Goal: Task Accomplishment & Management: Use online tool/utility

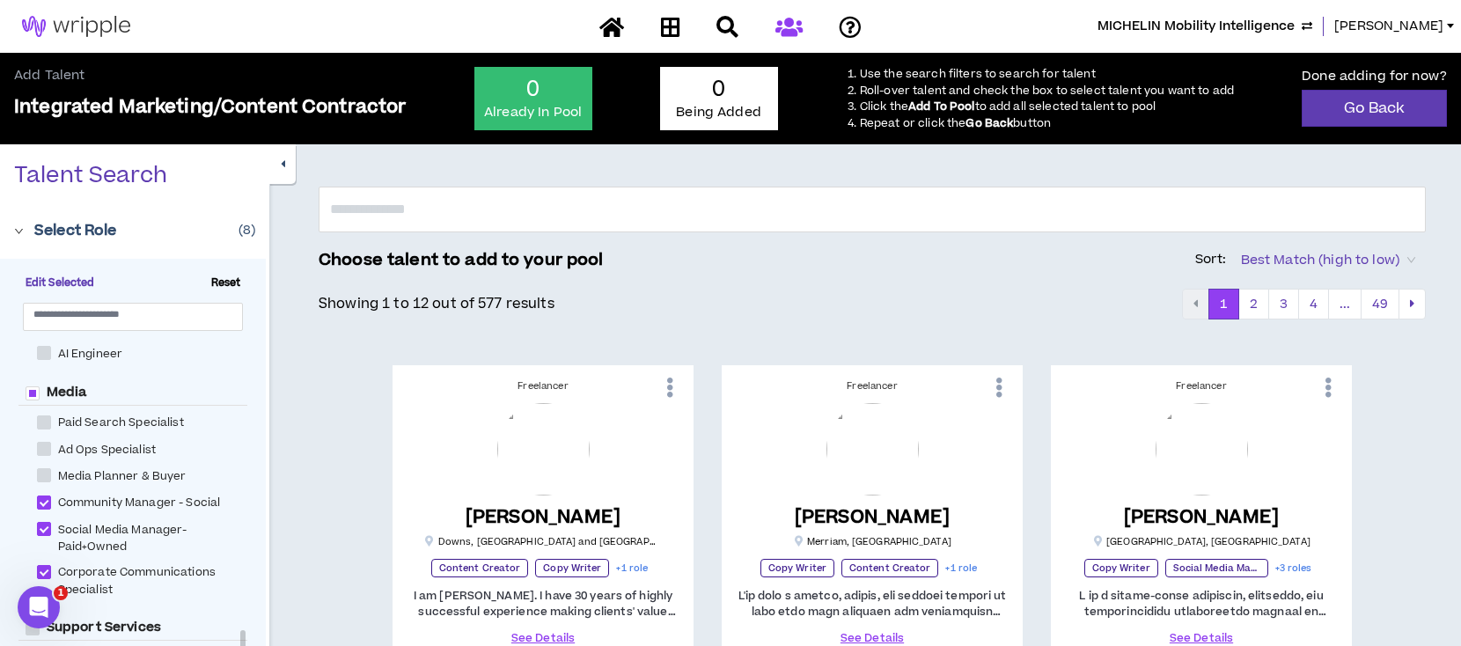
click at [1209, 19] on span "MICHELIN Mobility Intelligence" at bounding box center [1196, 26] width 197 height 19
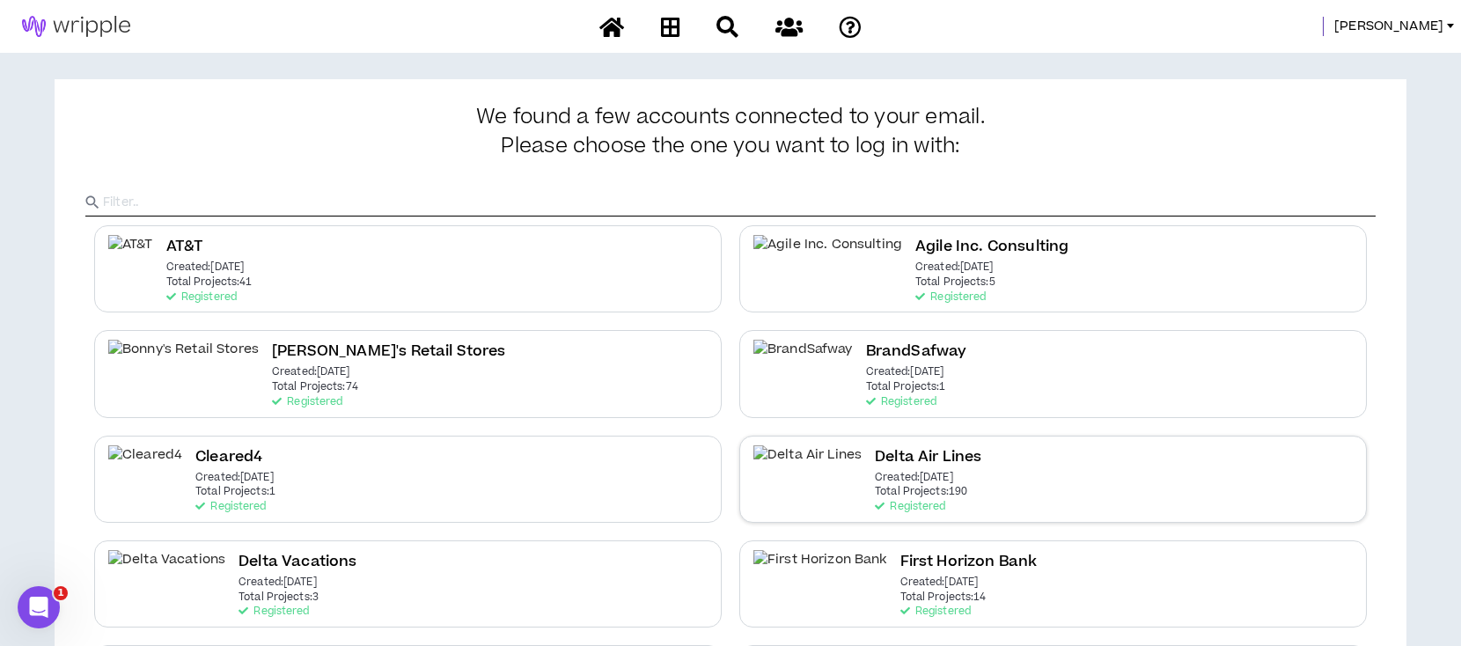
click at [915, 472] on div "Delta Air Lines Created: [DATE] Total Projects: 190 Registered" at bounding box center [1053, 479] width 628 height 87
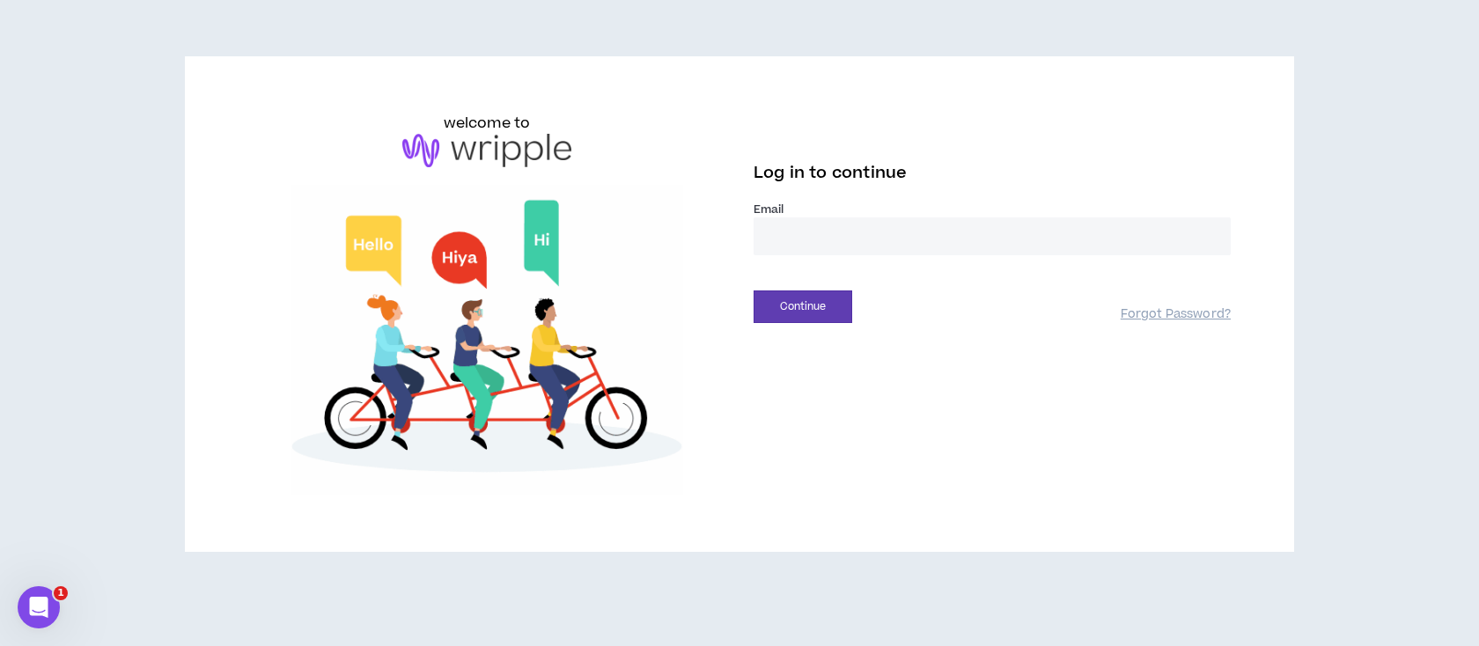
click at [823, 224] on input "email" at bounding box center [991, 236] width 477 height 38
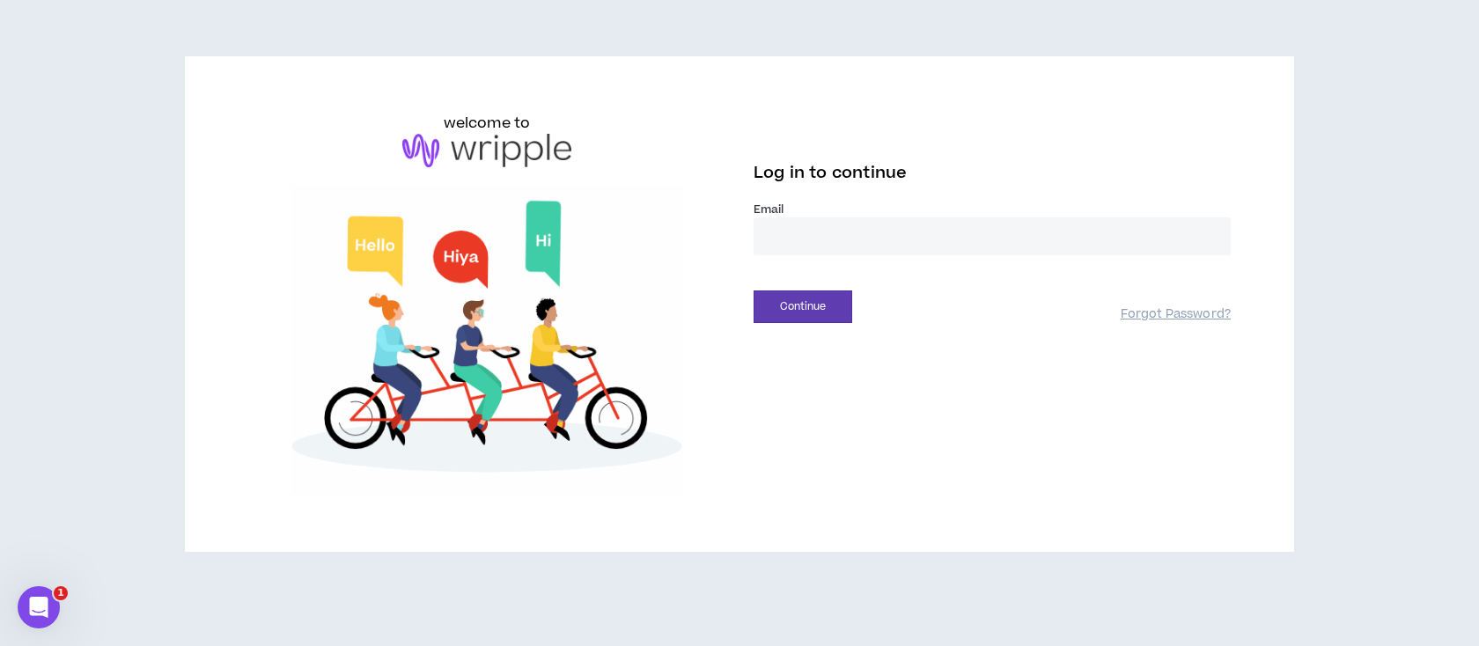
type input "**********"
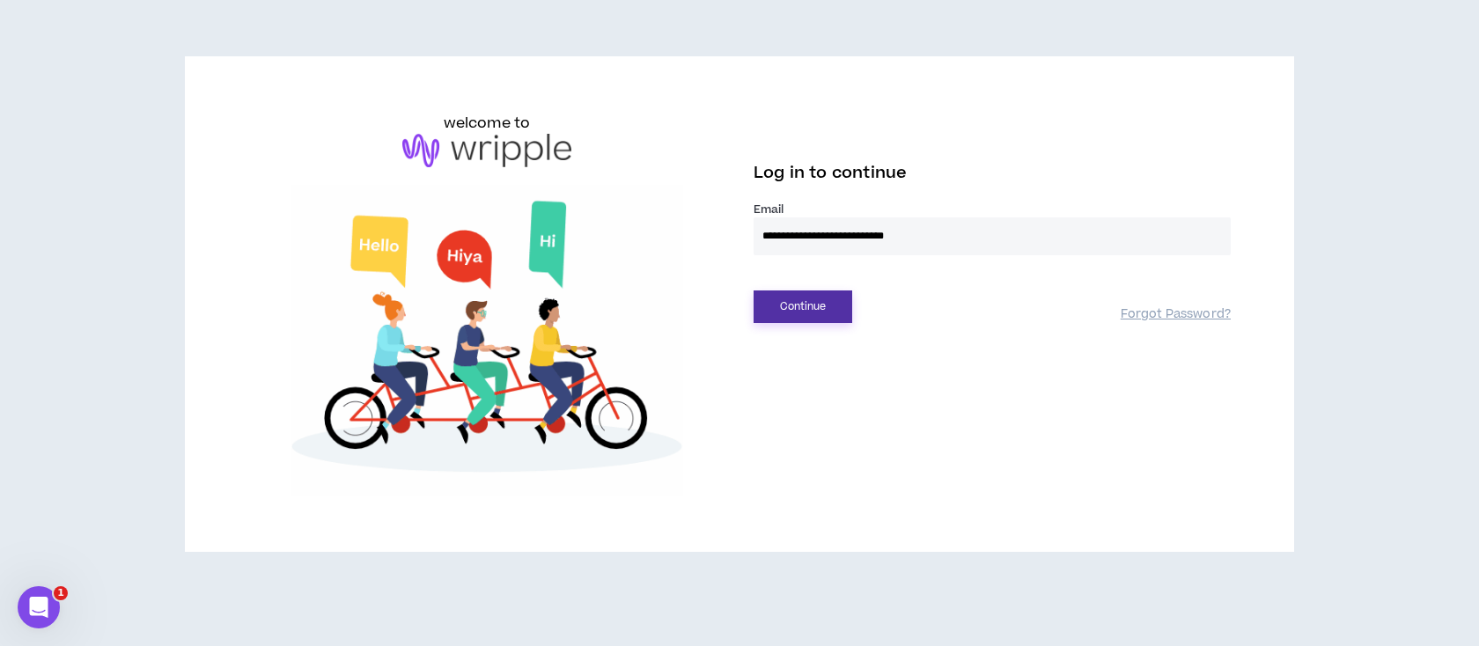
click at [807, 302] on button "Continue" at bounding box center [802, 306] width 99 height 33
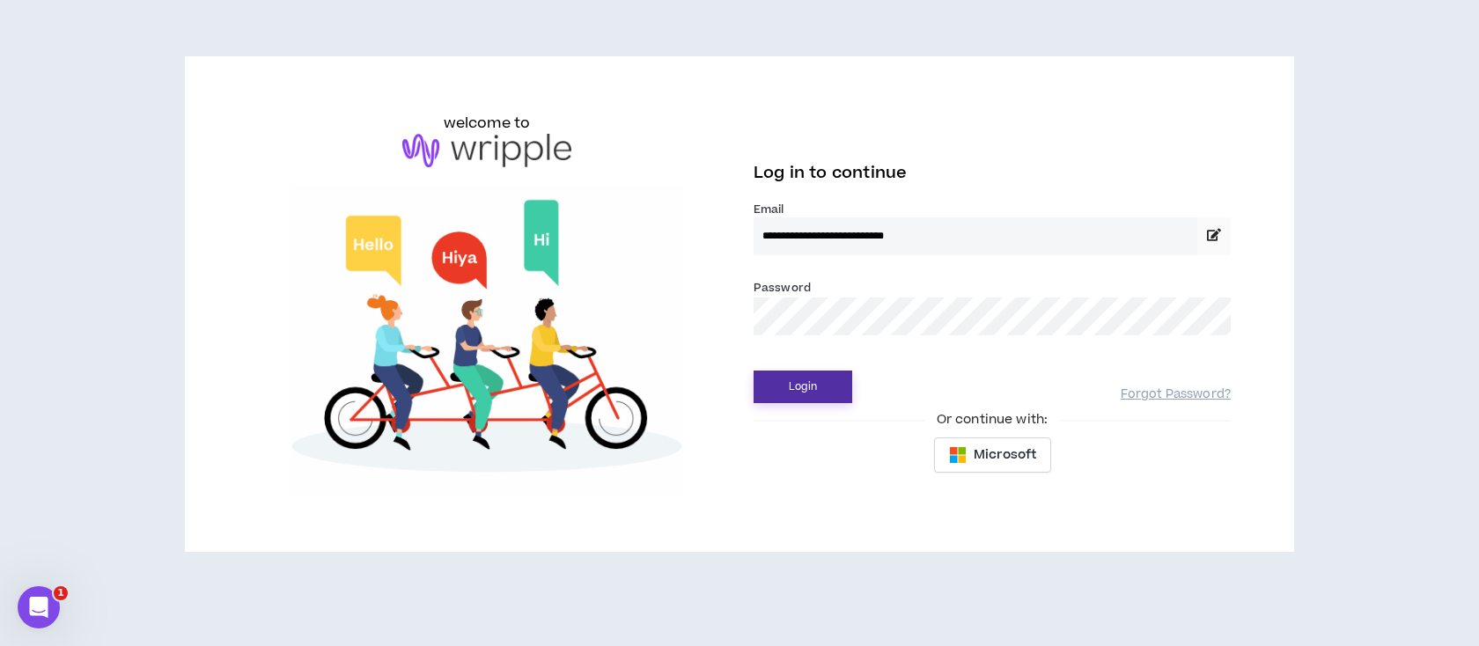
click at [798, 385] on button "Login" at bounding box center [802, 387] width 99 height 33
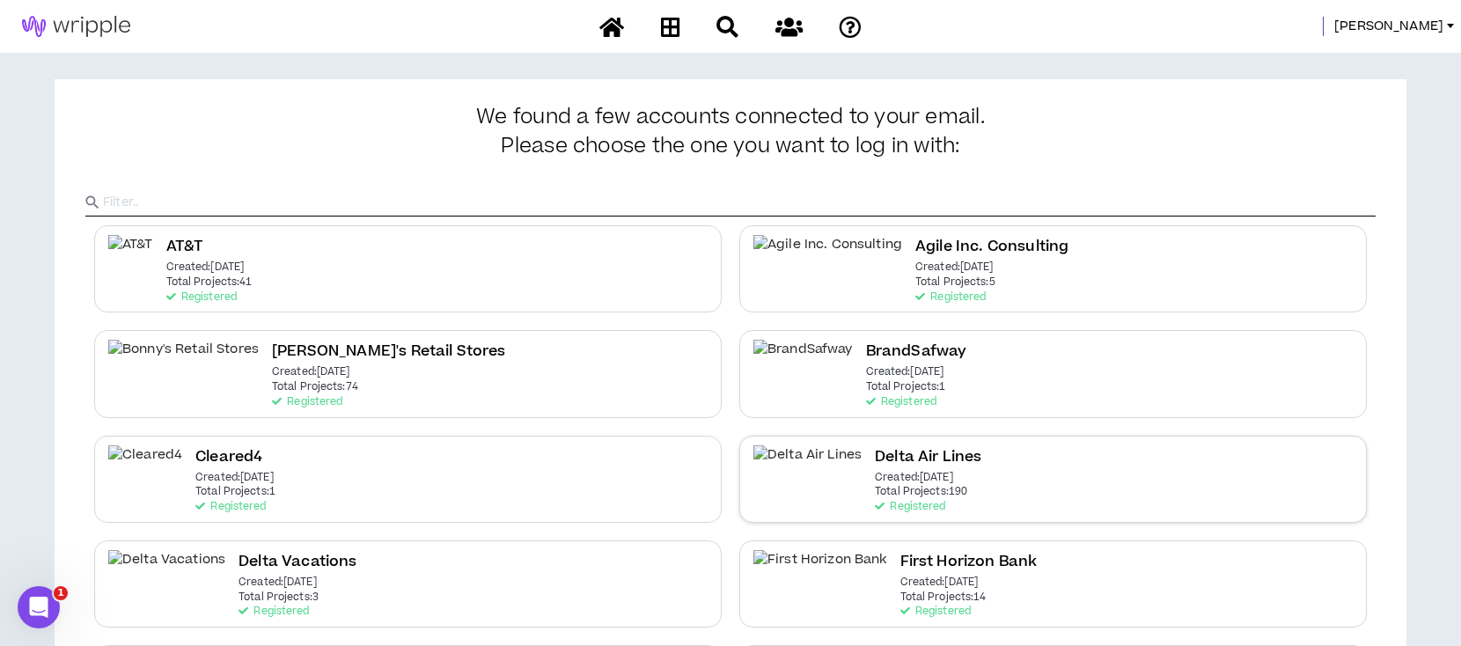
click at [875, 450] on h2 "Delta Air Lines" at bounding box center [928, 457] width 107 height 24
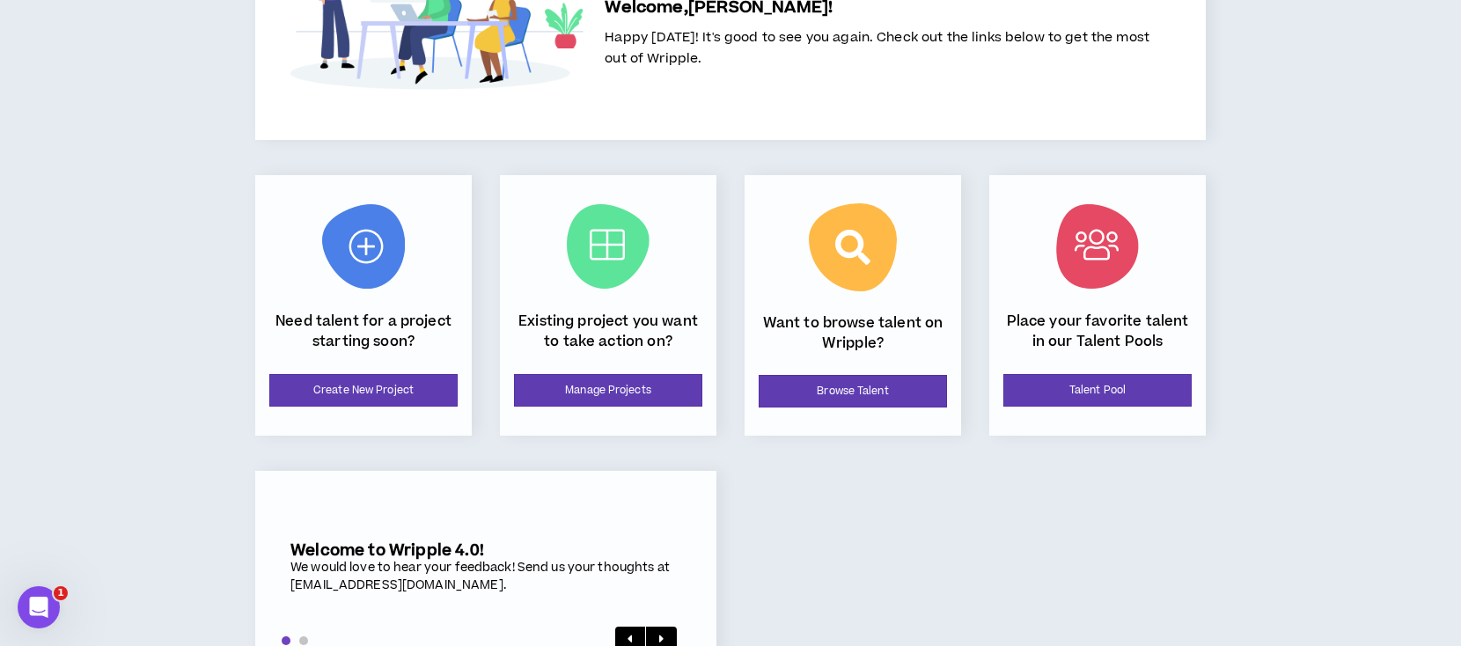
scroll to position [195, 0]
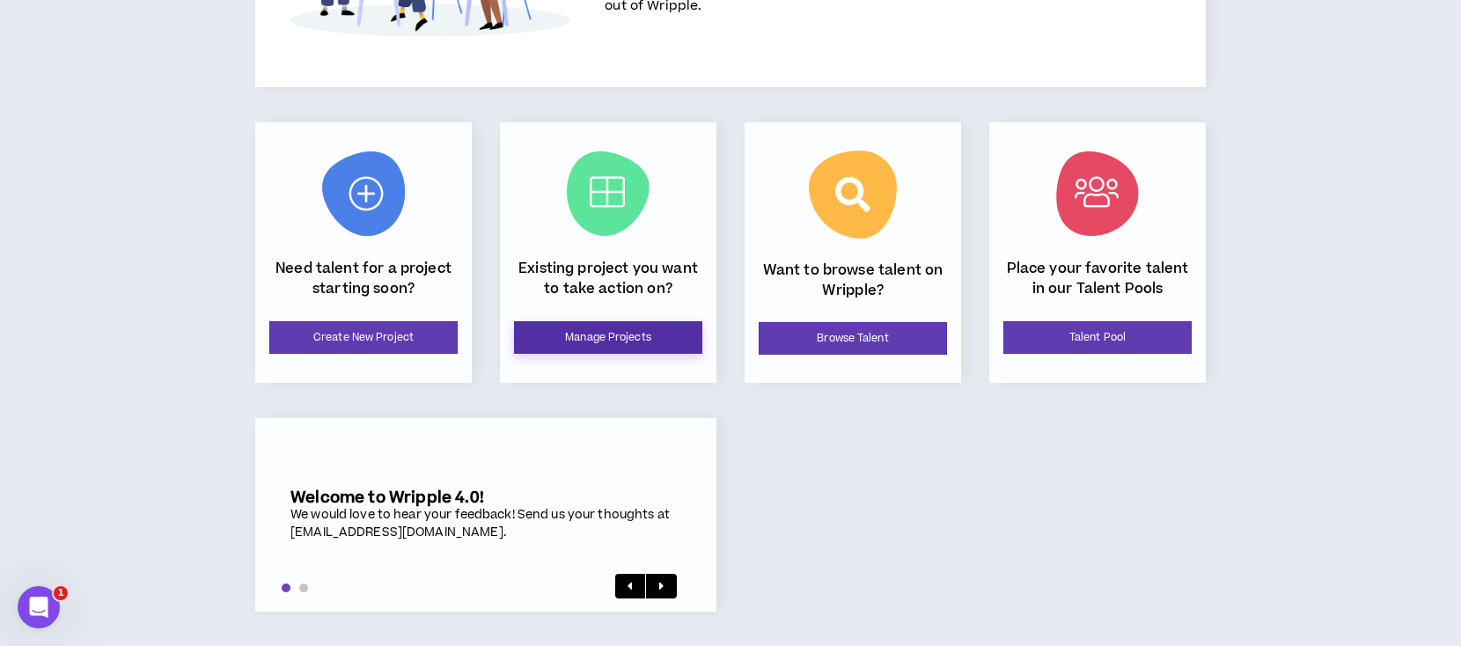
click at [650, 338] on link "Manage Projects" at bounding box center [608, 337] width 188 height 33
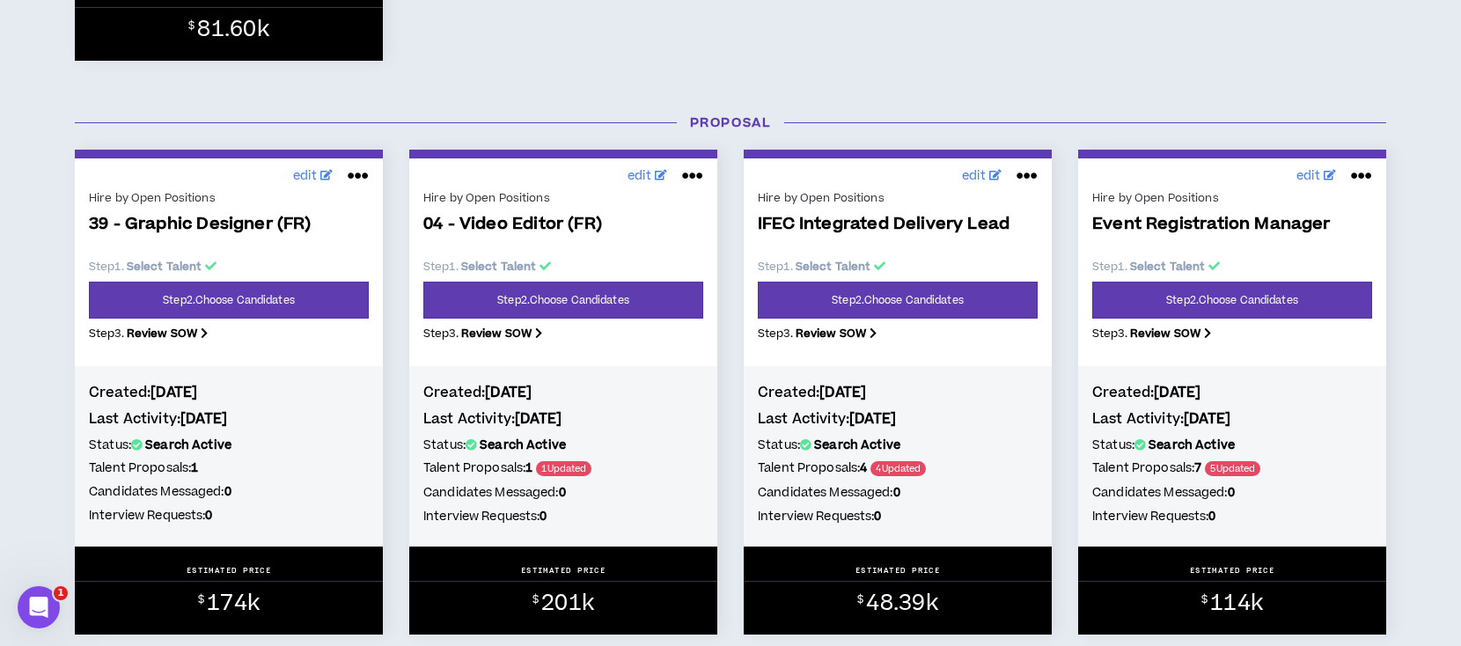
scroll to position [1408, 0]
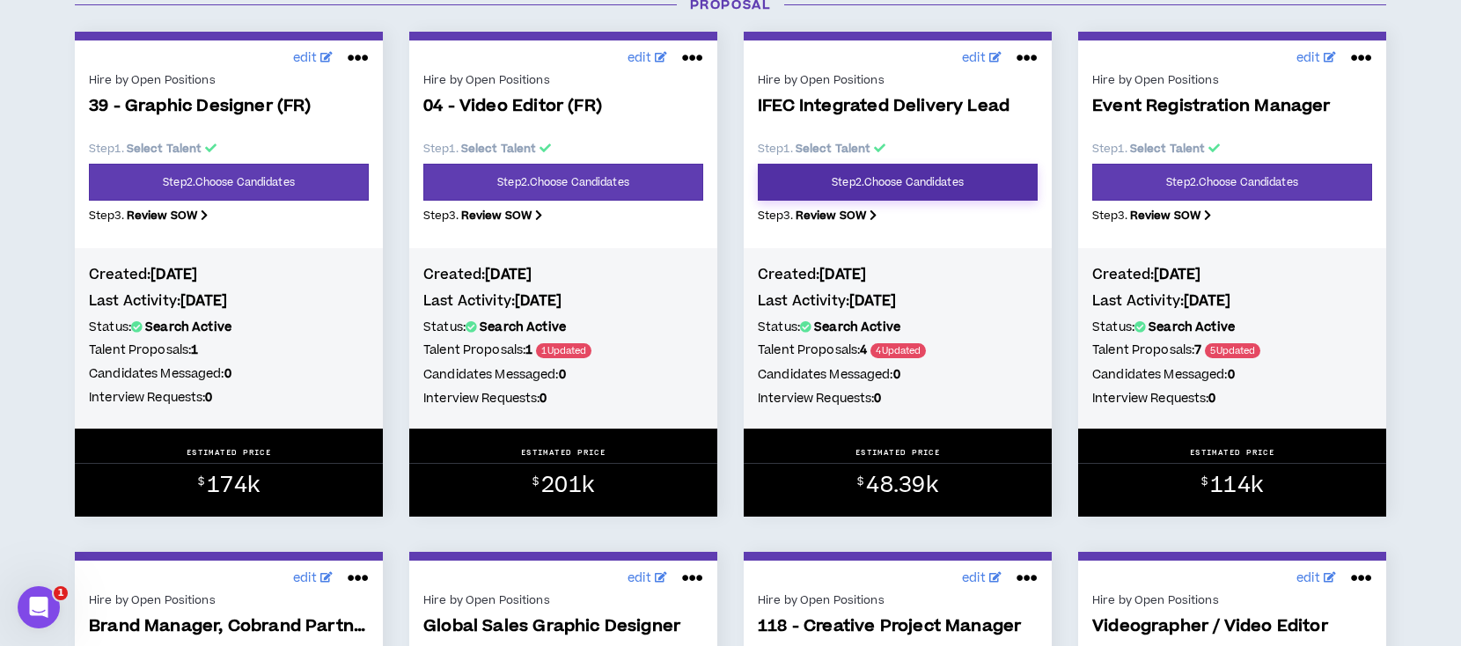
click at [893, 184] on link "Step 2 . Choose Candidates" at bounding box center [898, 182] width 280 height 37
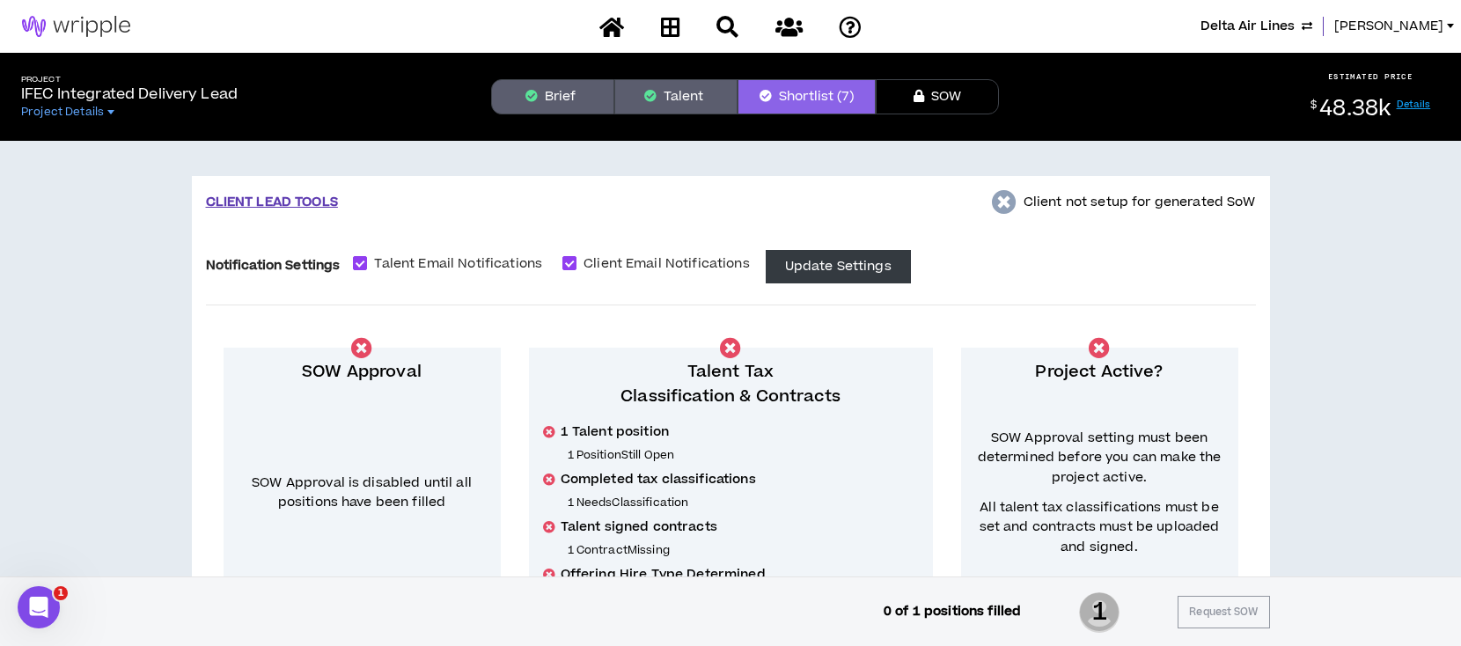
click at [680, 99] on button "Talent" at bounding box center [675, 96] width 123 height 35
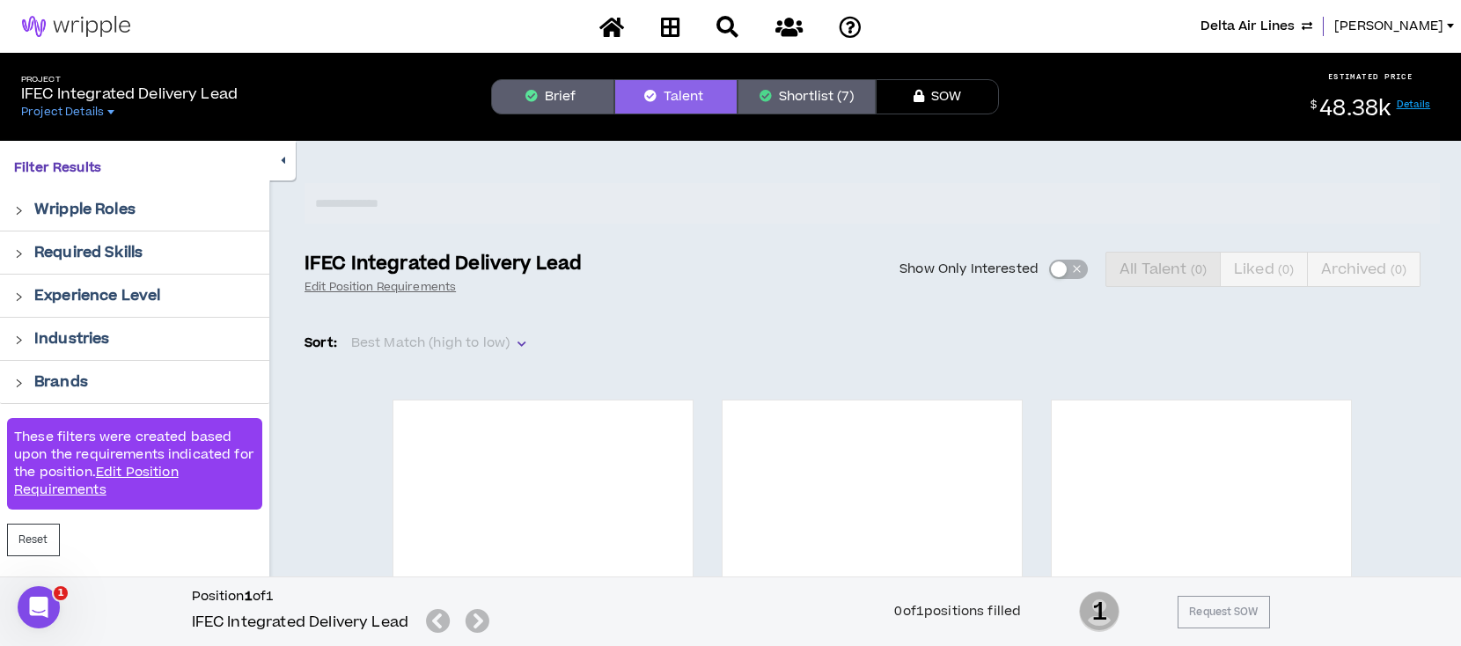
click at [765, 93] on icon "button" at bounding box center [766, 96] width 12 height 12
